Goal: Information Seeking & Learning: Learn about a topic

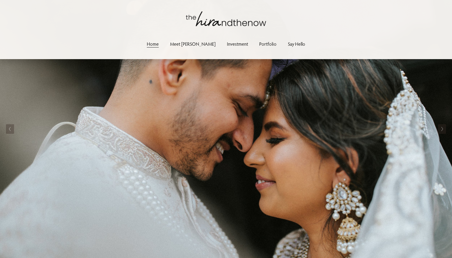
click at [259, 42] on link "Portfolio" at bounding box center [267, 44] width 17 height 8
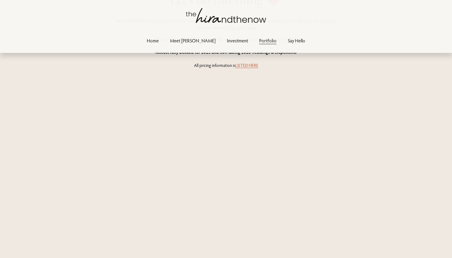
scroll to position [6477, 0]
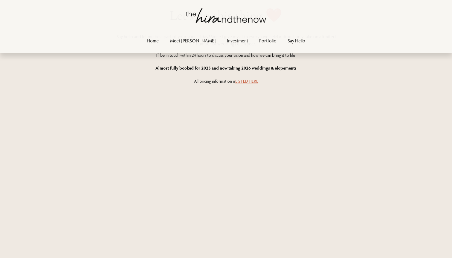
click at [246, 81] on link "LISTED HERE" at bounding box center [246, 81] width 23 height 6
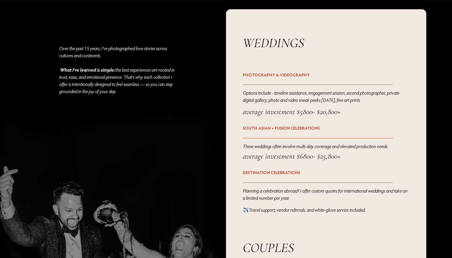
scroll to position [747, 0]
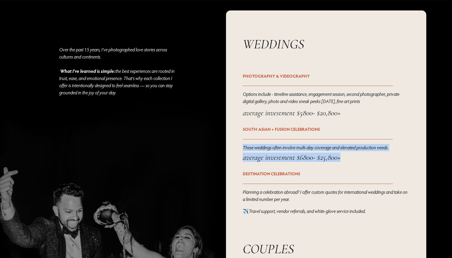
drag, startPoint x: 243, startPoint y: 148, endPoint x: 349, endPoint y: 163, distance: 107.5
click at [349, 163] on div "Over the past 15 years, I’ve photographed love stories across cultures and cont…" at bounding box center [226, 210] width 452 height 401
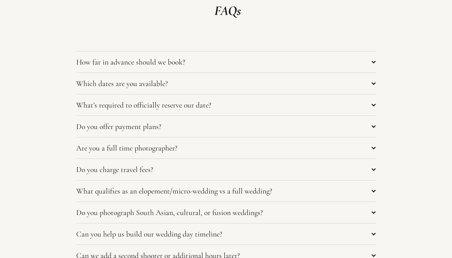
scroll to position [2355, 0]
click at [337, 80] on span "Which dates are you available?" at bounding box center [224, 83] width 296 height 9
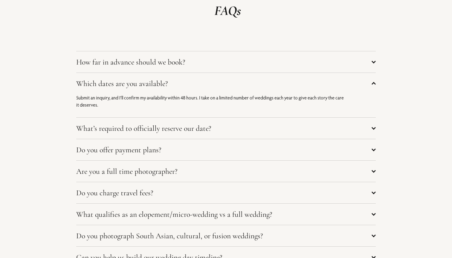
click at [343, 86] on span "Which dates are you available?" at bounding box center [224, 83] width 296 height 9
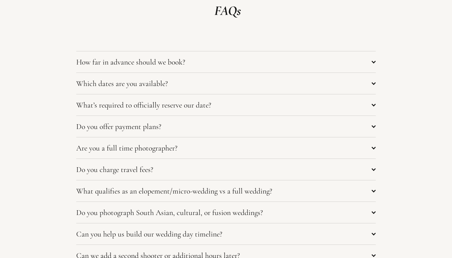
click at [333, 70] on button "How far in advance should we book?" at bounding box center [226, 61] width 300 height 21
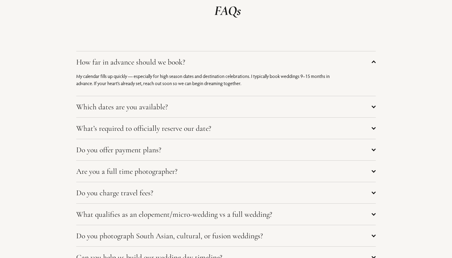
click at [332, 68] on button "How far in advance should we book?" at bounding box center [226, 61] width 300 height 21
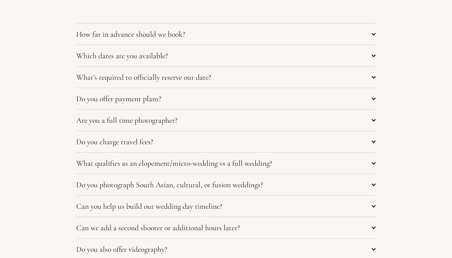
scroll to position [2382, 0]
click at [317, 143] on span "Do you charge travel fees?" at bounding box center [224, 141] width 296 height 9
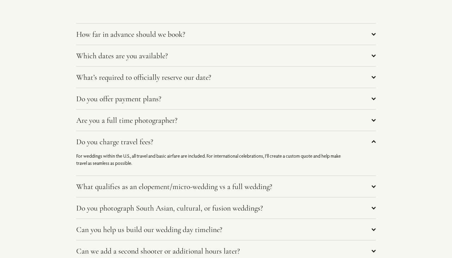
click at [331, 143] on span "Do you charge travel fees?" at bounding box center [224, 141] width 296 height 9
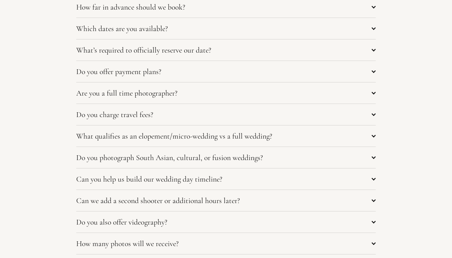
scroll to position [2412, 0]
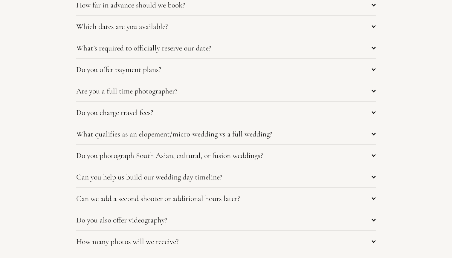
click at [325, 175] on span "Can you help us build our wedding day timeline?" at bounding box center [224, 177] width 296 height 9
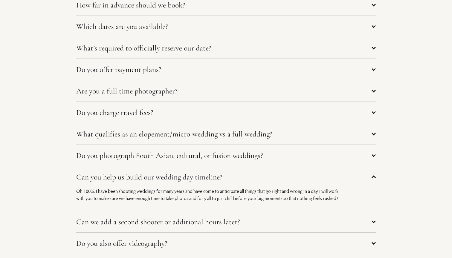
click at [325, 175] on span "Can you help us build our wedding day timeline?" at bounding box center [224, 177] width 296 height 9
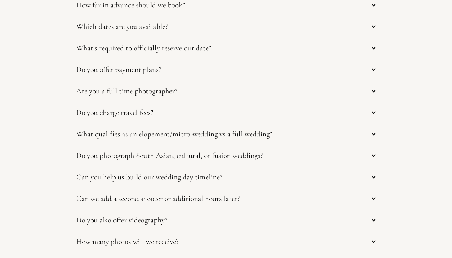
click at [306, 140] on button "What qualifies as an elopement/micro-wedding vs a full wedding?" at bounding box center [226, 134] width 300 height 21
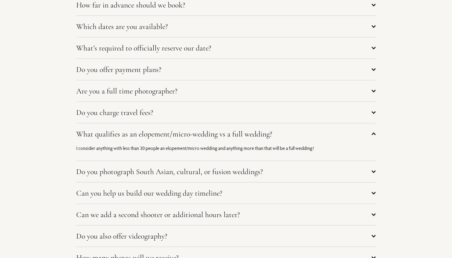
click at [306, 140] on button "What qualifies as an elopement/micro-wedding vs a full wedding?" at bounding box center [226, 134] width 300 height 21
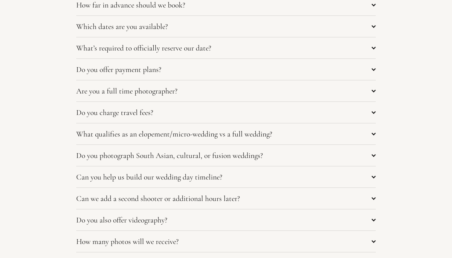
click at [294, 155] on span "Do you photograph South Asian, cultural, or fusion weddings?" at bounding box center [224, 155] width 296 height 9
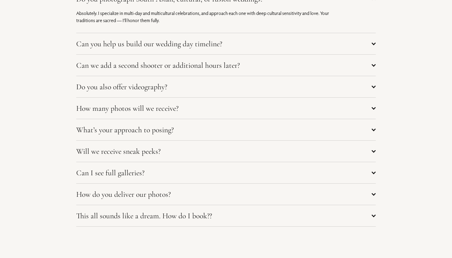
scroll to position [2572, 0]
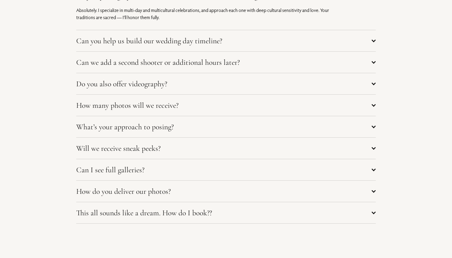
click at [263, 106] on span "How many photos will we receive?" at bounding box center [224, 105] width 296 height 9
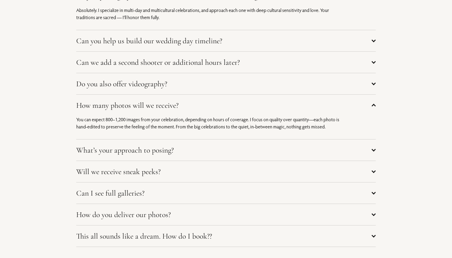
click at [249, 152] on span "What’s your approach to posing?" at bounding box center [224, 150] width 296 height 9
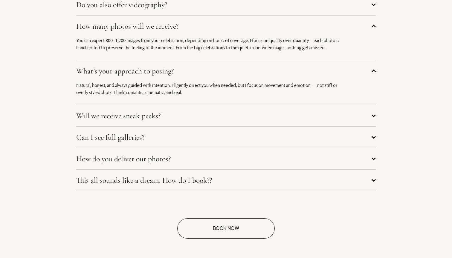
scroll to position [2651, 0]
click at [230, 129] on button "Can I see full galleries?" at bounding box center [226, 137] width 300 height 21
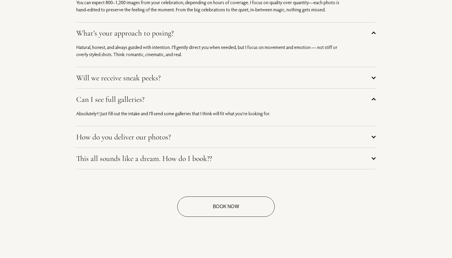
scroll to position [2689, 0]
click at [227, 142] on button "How do you deliver our photos?" at bounding box center [226, 137] width 300 height 21
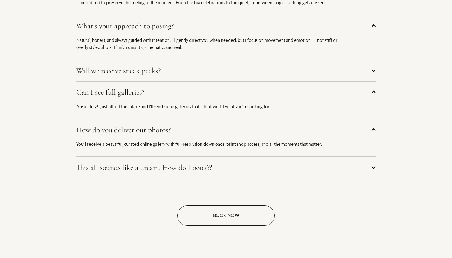
scroll to position [2700, 0]
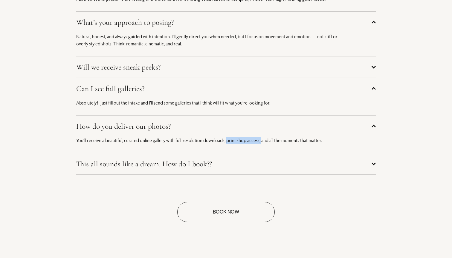
drag, startPoint x: 227, startPoint y: 141, endPoint x: 261, endPoint y: 141, distance: 34.4
click at [262, 141] on p "You’ll receive a beautiful, curated online gallery with full-resolution downloa…" at bounding box center [211, 140] width 270 height 7
click at [247, 161] on span "This all sounds like a dream. How do I book??" at bounding box center [224, 163] width 296 height 9
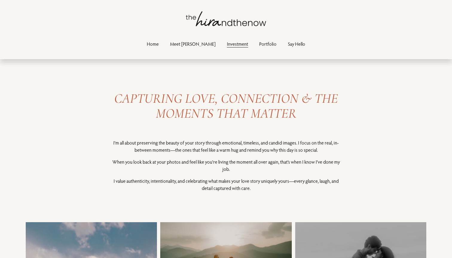
scroll to position [0, 0]
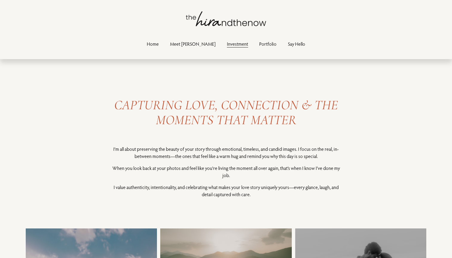
click at [159, 46] on link "Home" at bounding box center [153, 44] width 12 height 8
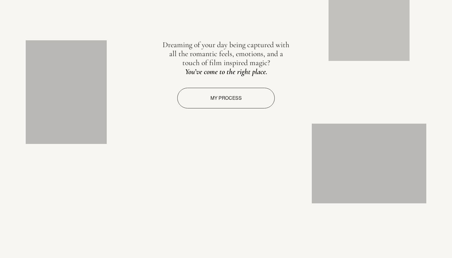
scroll to position [787, 0]
